Goal: Information Seeking & Learning: Find specific fact

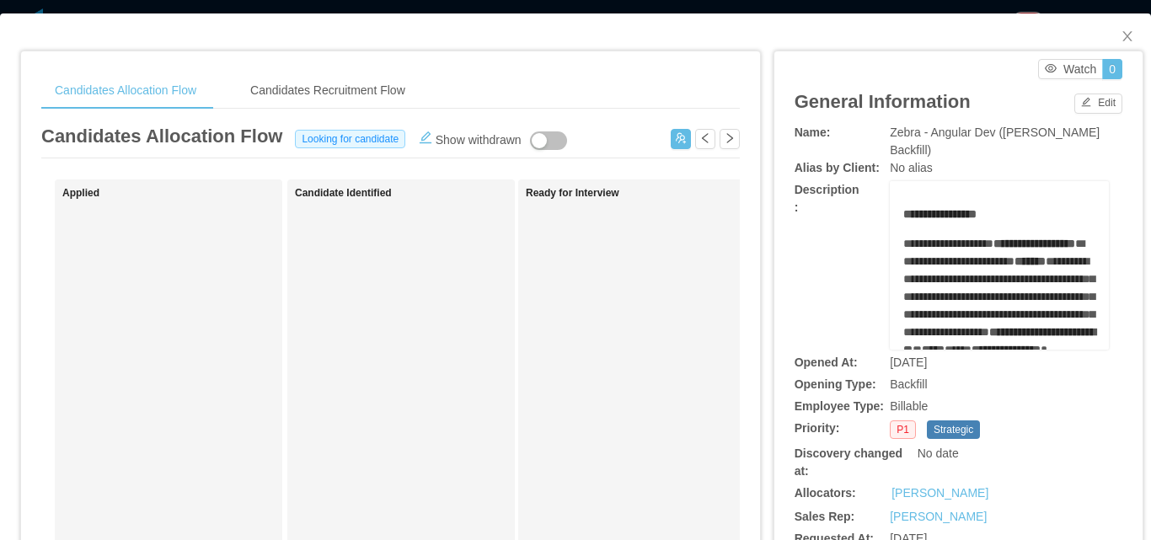
click at [1079, 379] on div "Opening Type: Backfill" at bounding box center [959, 385] width 328 height 18
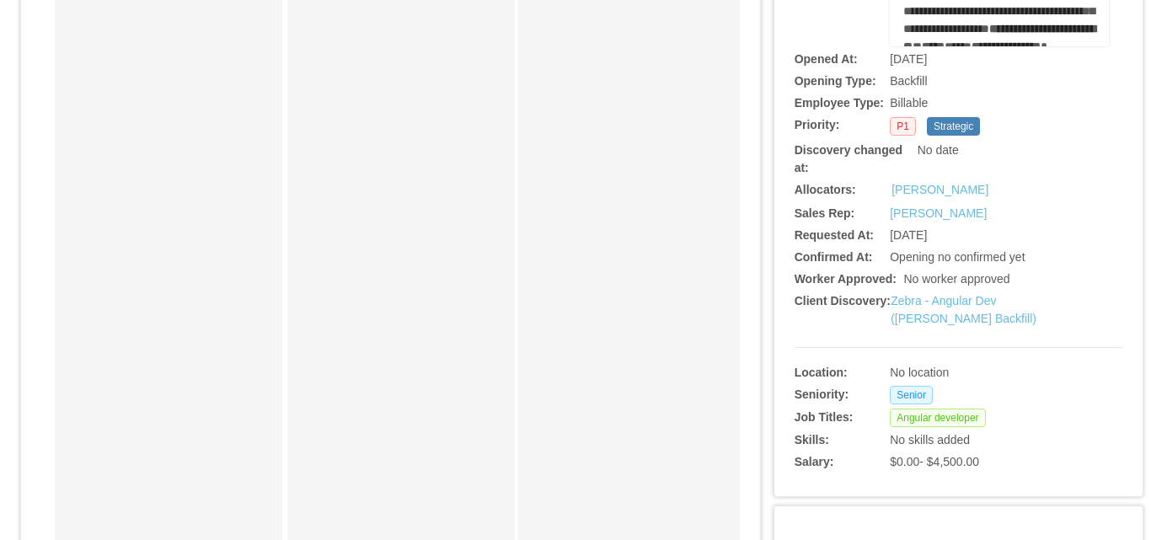
scroll to position [421, 0]
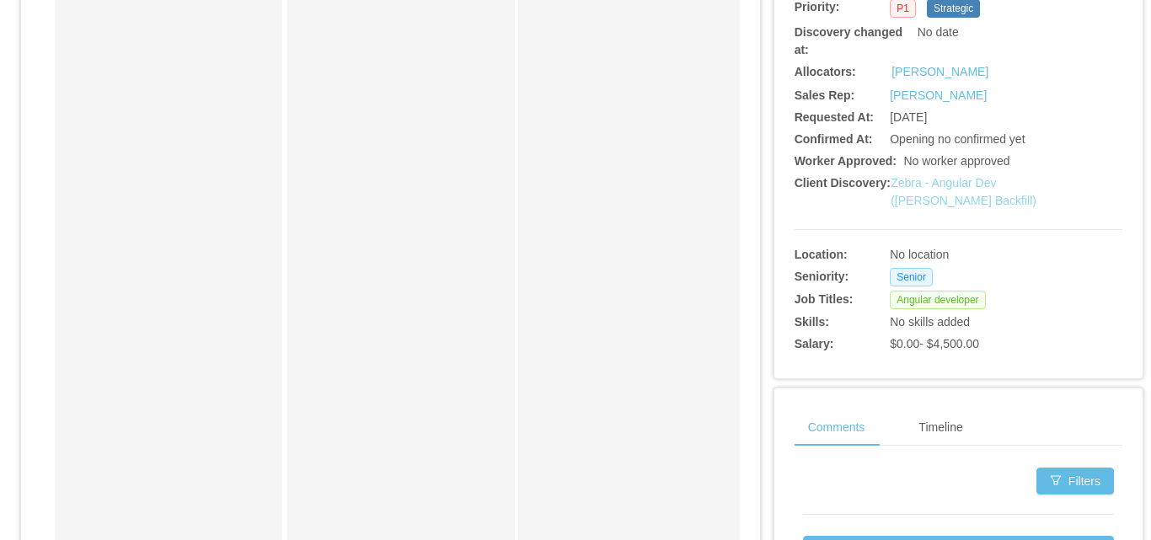
click at [961, 205] on link "Zebra - Angular Dev ([PERSON_NAME] Backfill)" at bounding box center [964, 191] width 146 height 31
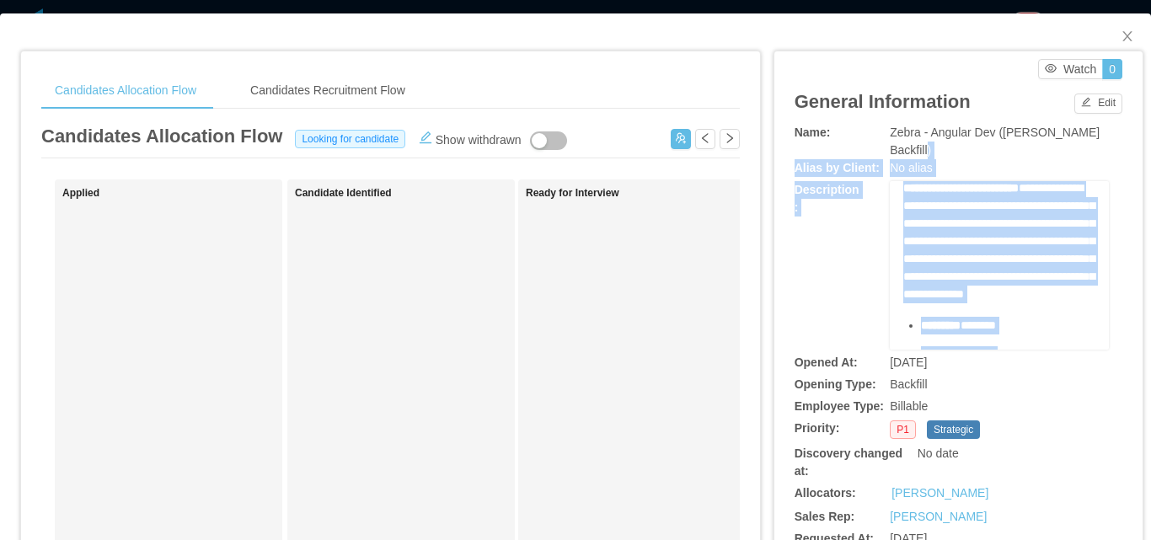
scroll to position [0, 0]
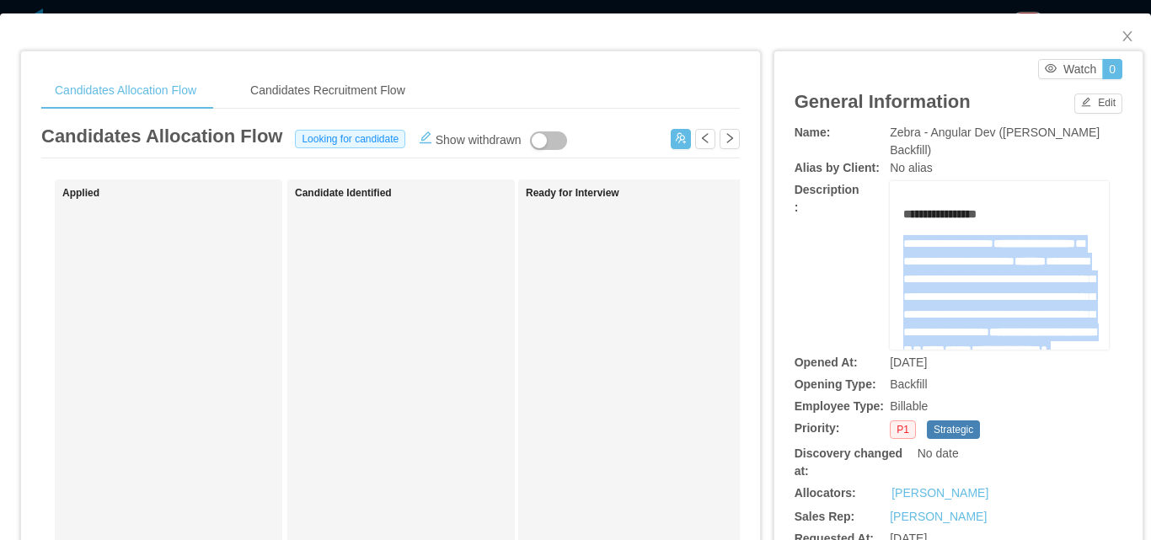
drag, startPoint x: 1014, startPoint y: 270, endPoint x: 893, endPoint y: 245, distance: 123.0
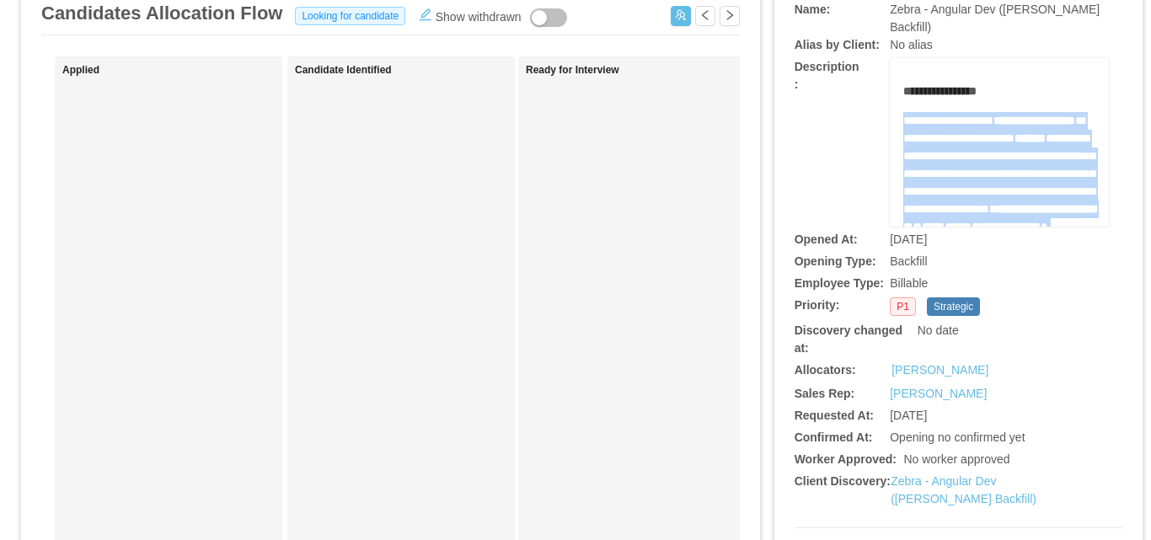
scroll to position [169, 0]
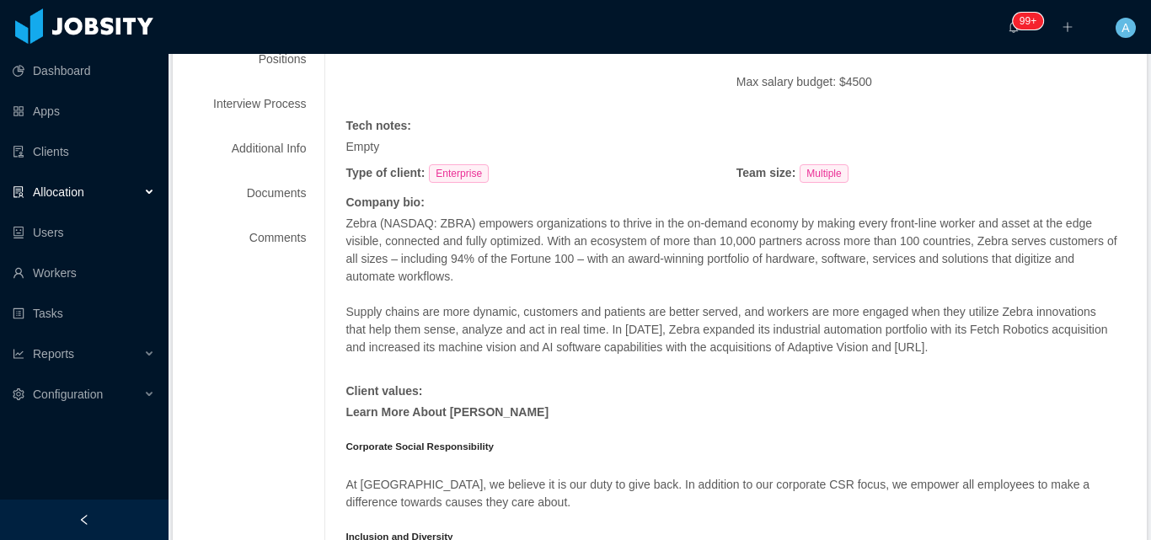
scroll to position [560, 0]
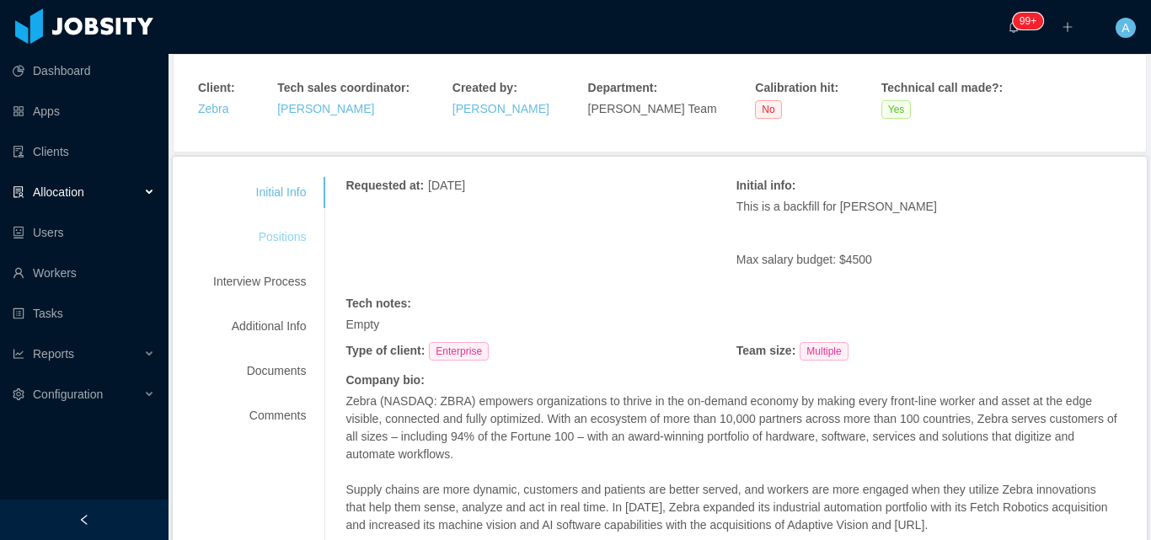
click at [276, 238] on div "Positions" at bounding box center [259, 237] width 133 height 31
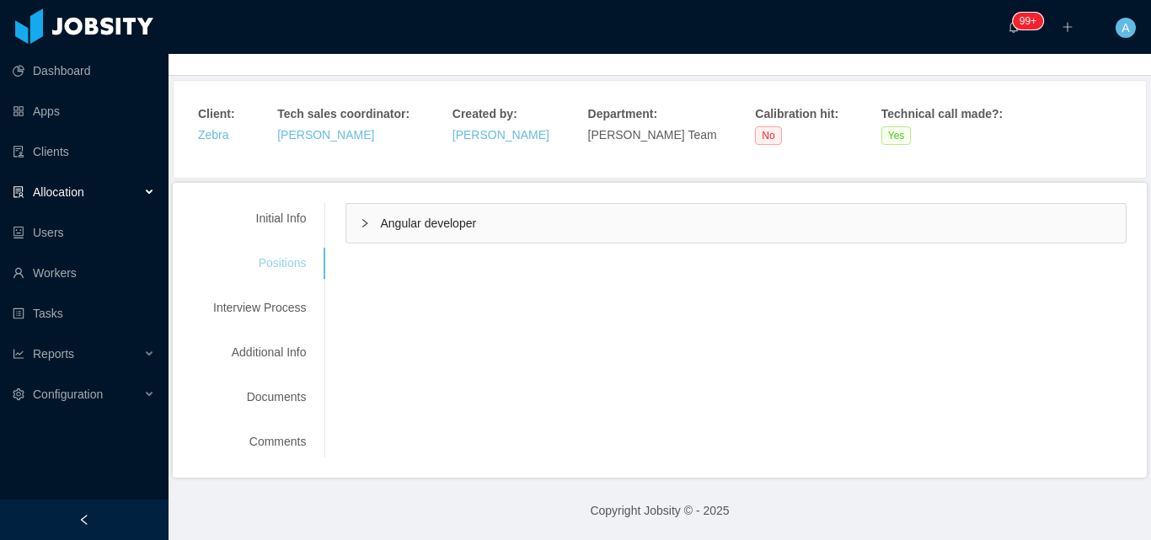
scroll to position [112, 0]
click at [593, 220] on div "Angular developer" at bounding box center [736, 223] width 780 height 39
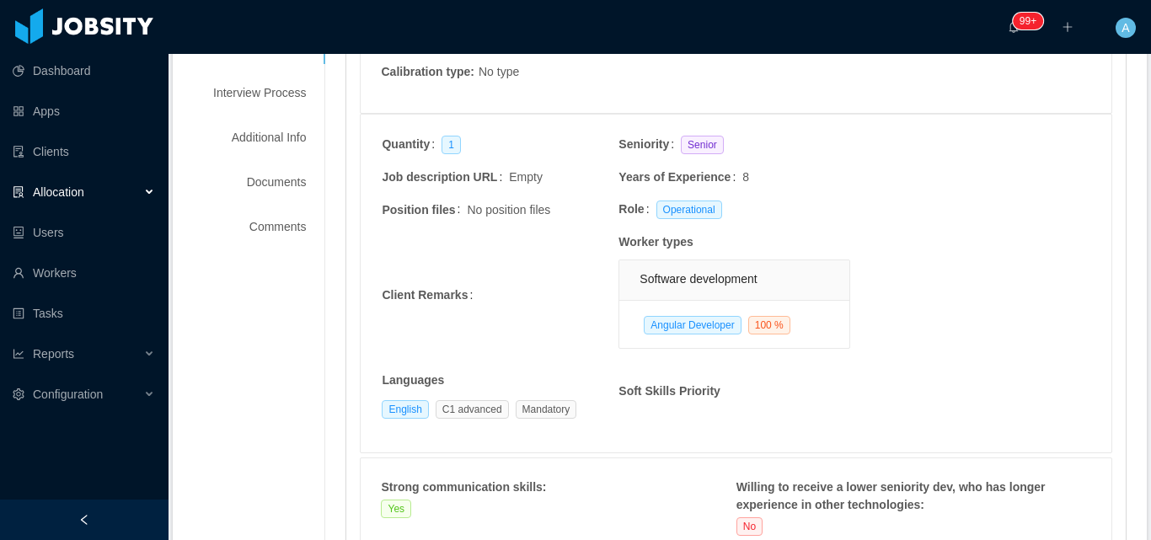
scroll to position [0, 0]
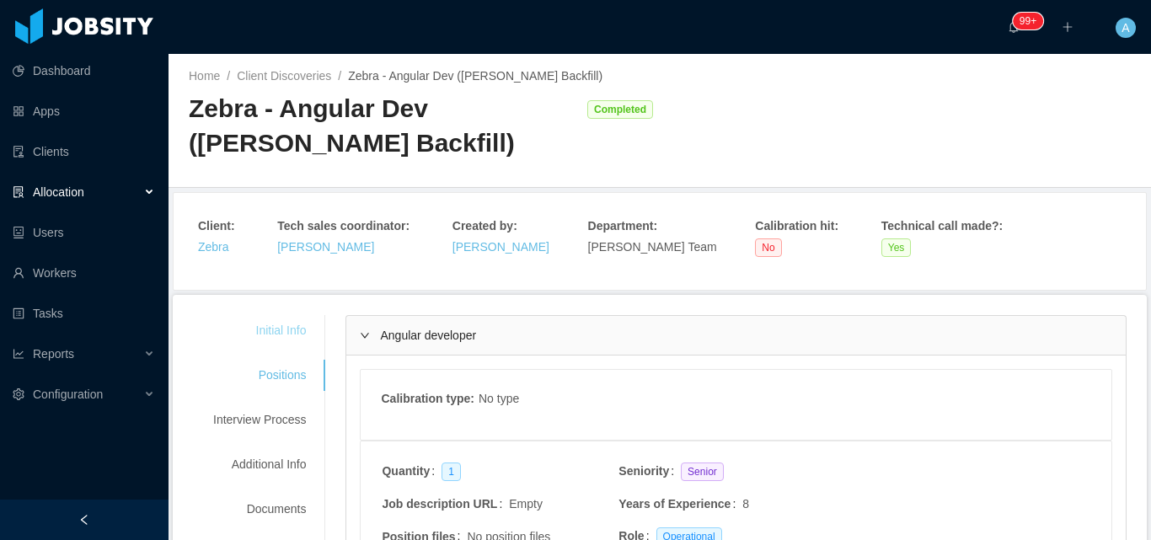
click at [244, 325] on div "Initial Info" at bounding box center [259, 330] width 133 height 31
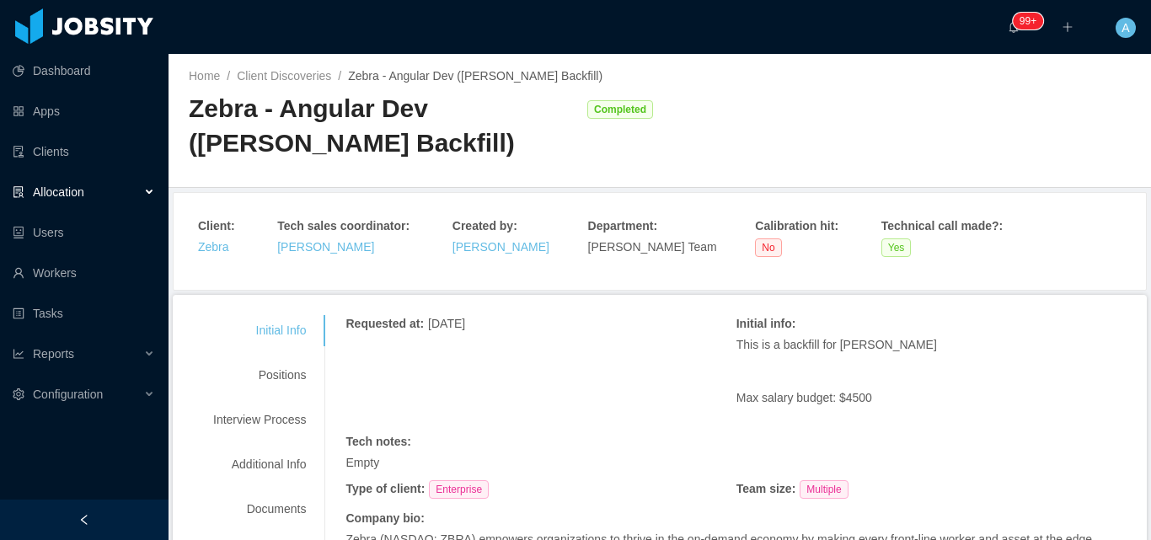
drag, startPoint x: 830, startPoint y: 344, endPoint x: 963, endPoint y: 338, distance: 133.3
click at [963, 338] on p "This is a backfill for [PERSON_NAME]" at bounding box center [932, 345] width 390 height 18
copy p "[PERSON_NAME]"
